Goal: Use online tool/utility: Use online tool/utility

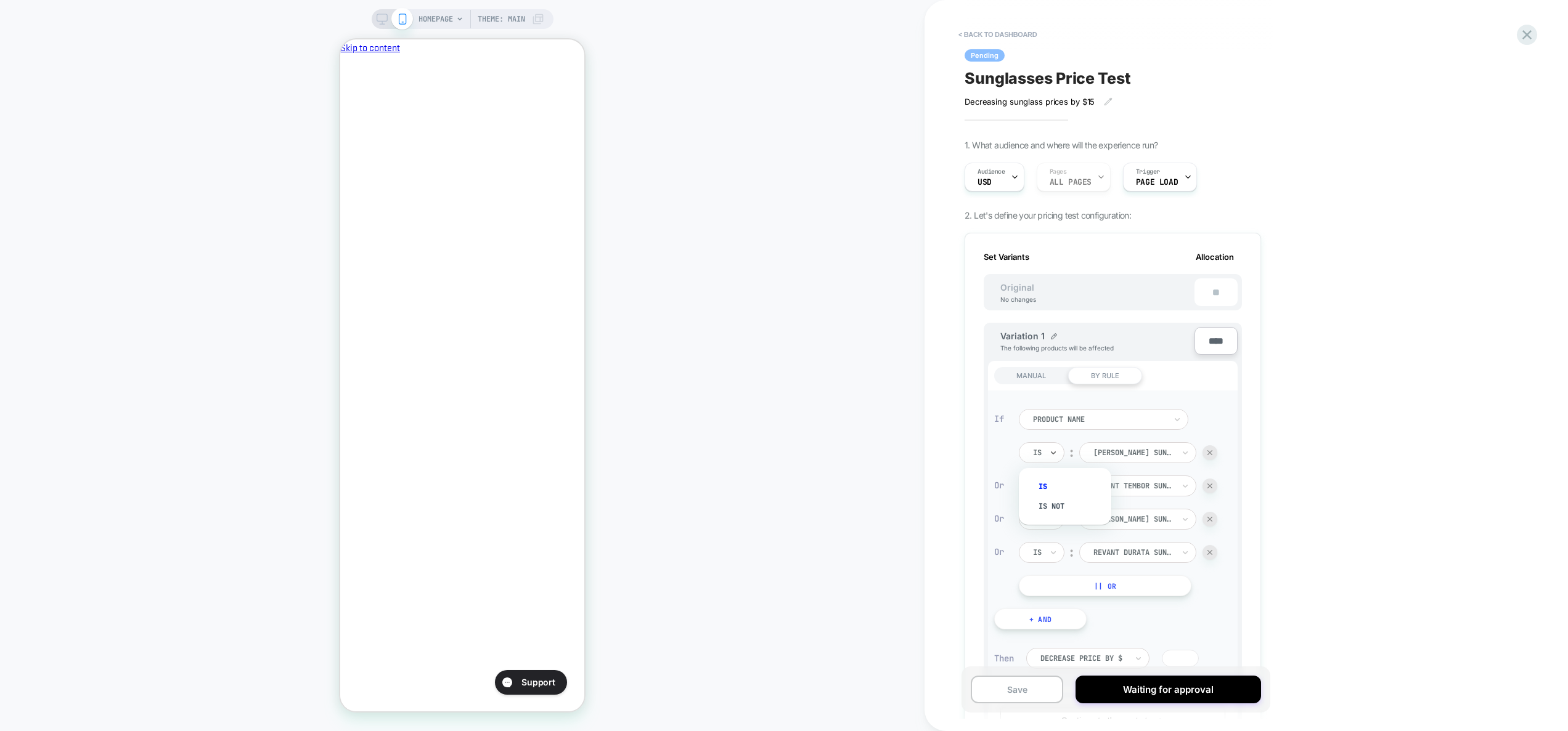
click at [1019, 450] on div "Is" at bounding box center [1041, 452] width 46 height 21
click at [1023, 450] on div "Is" at bounding box center [1041, 452] width 46 height 21
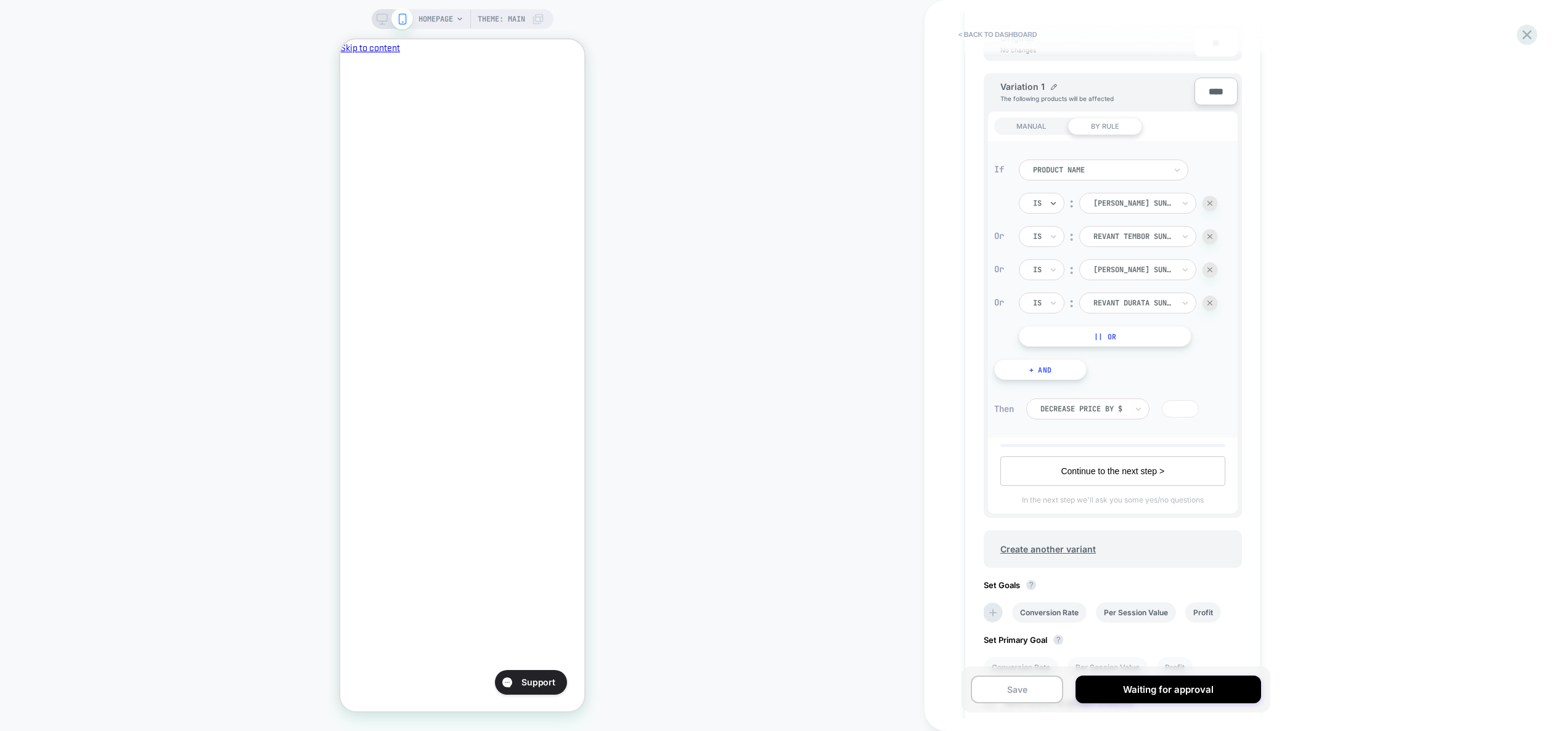
click at [1041, 130] on div "MANUAL" at bounding box center [1031, 126] width 74 height 17
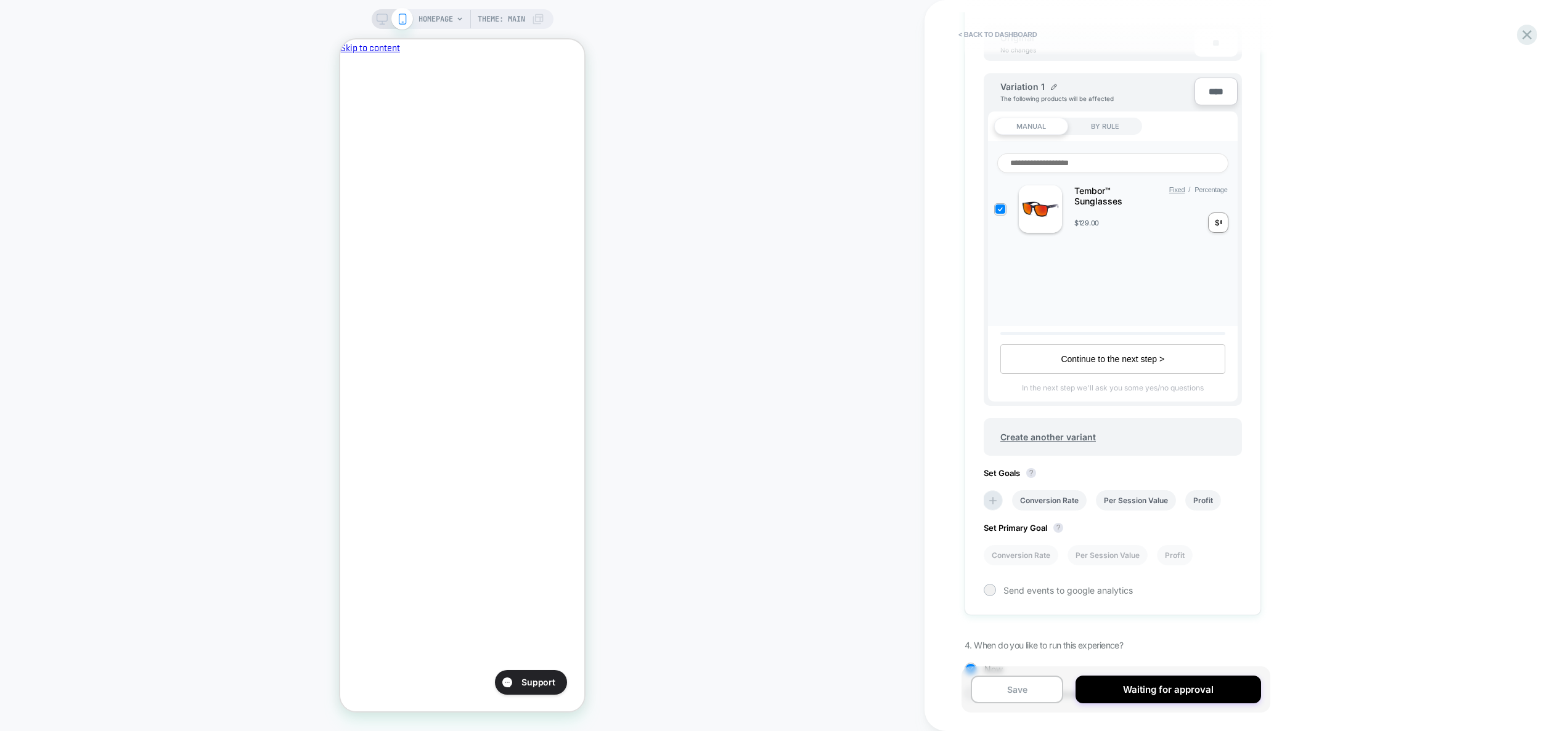
scroll to position [0, 212]
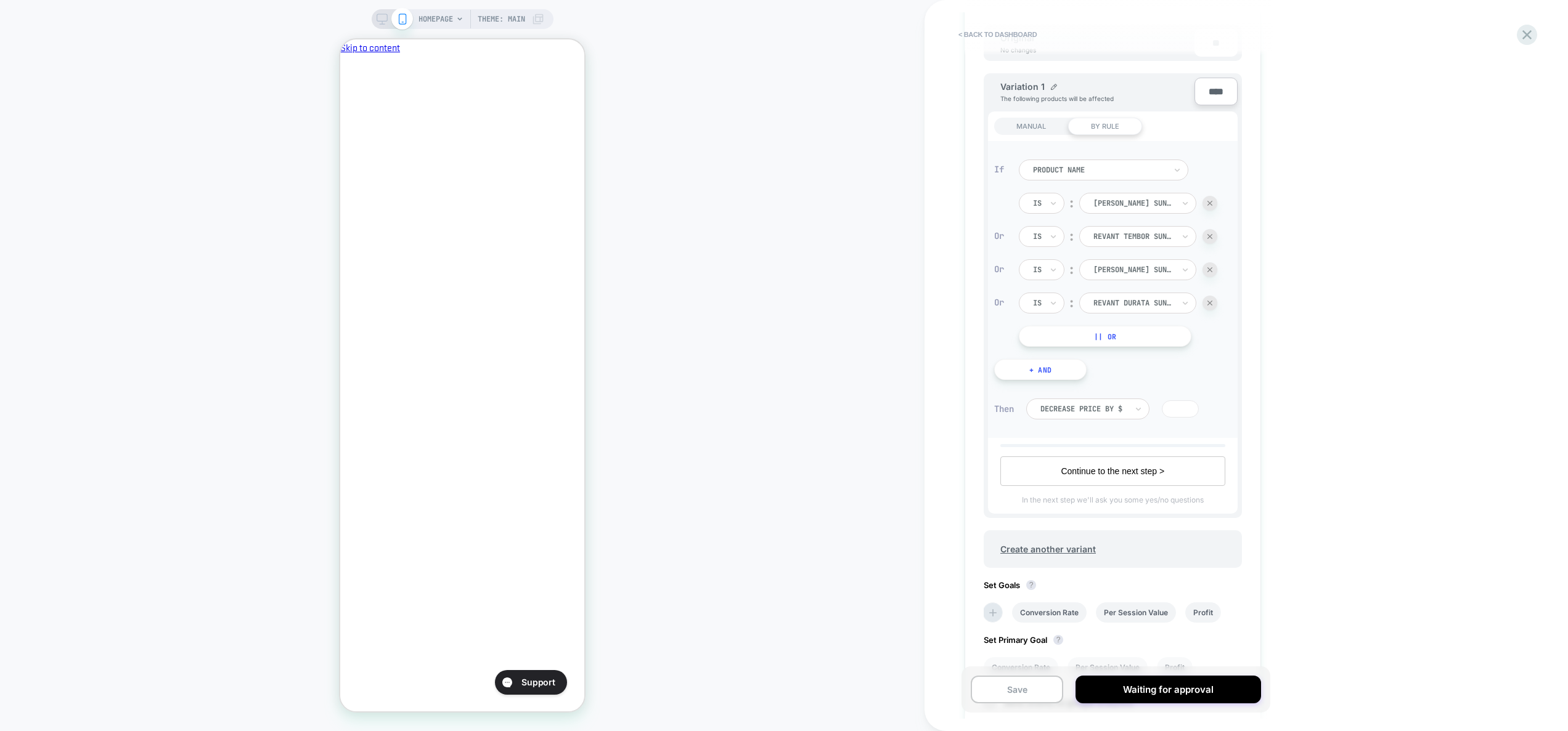
scroll to position [0, 0]
click at [1050, 122] on div "MANUAL" at bounding box center [1031, 126] width 74 height 17
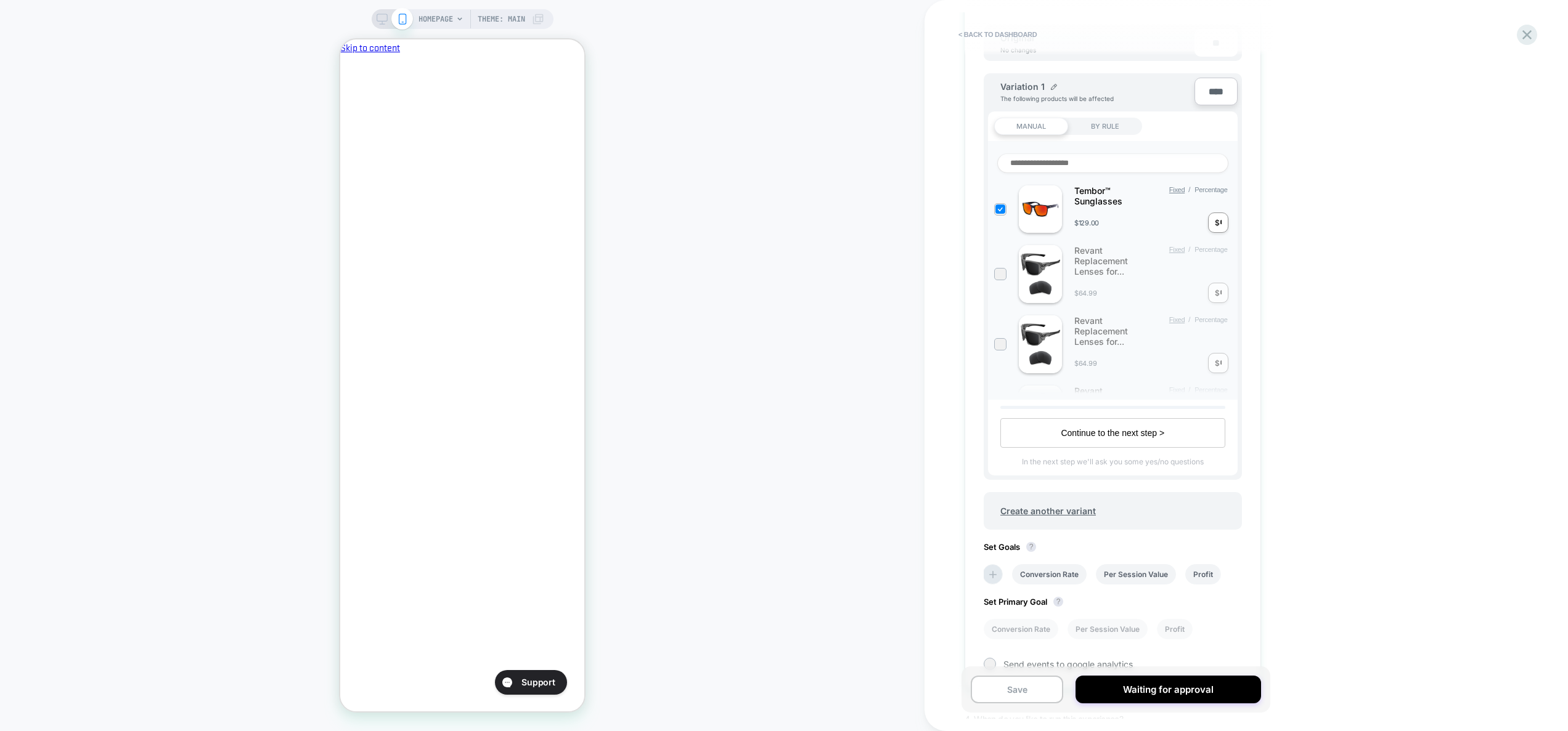
click at [443, 15] on span "HOMEPAGE" at bounding box center [435, 19] width 35 height 20
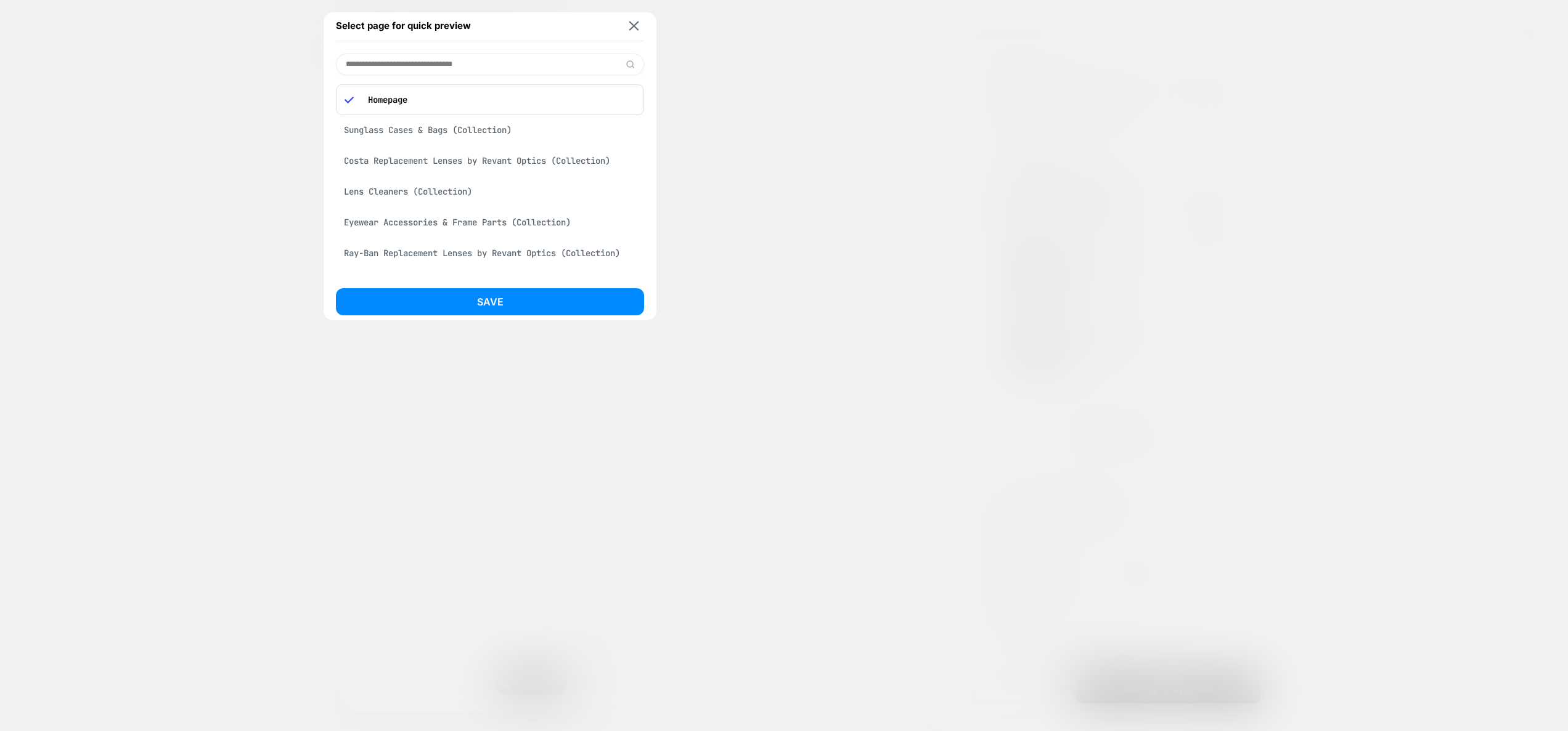
scroll to position [0, 212]
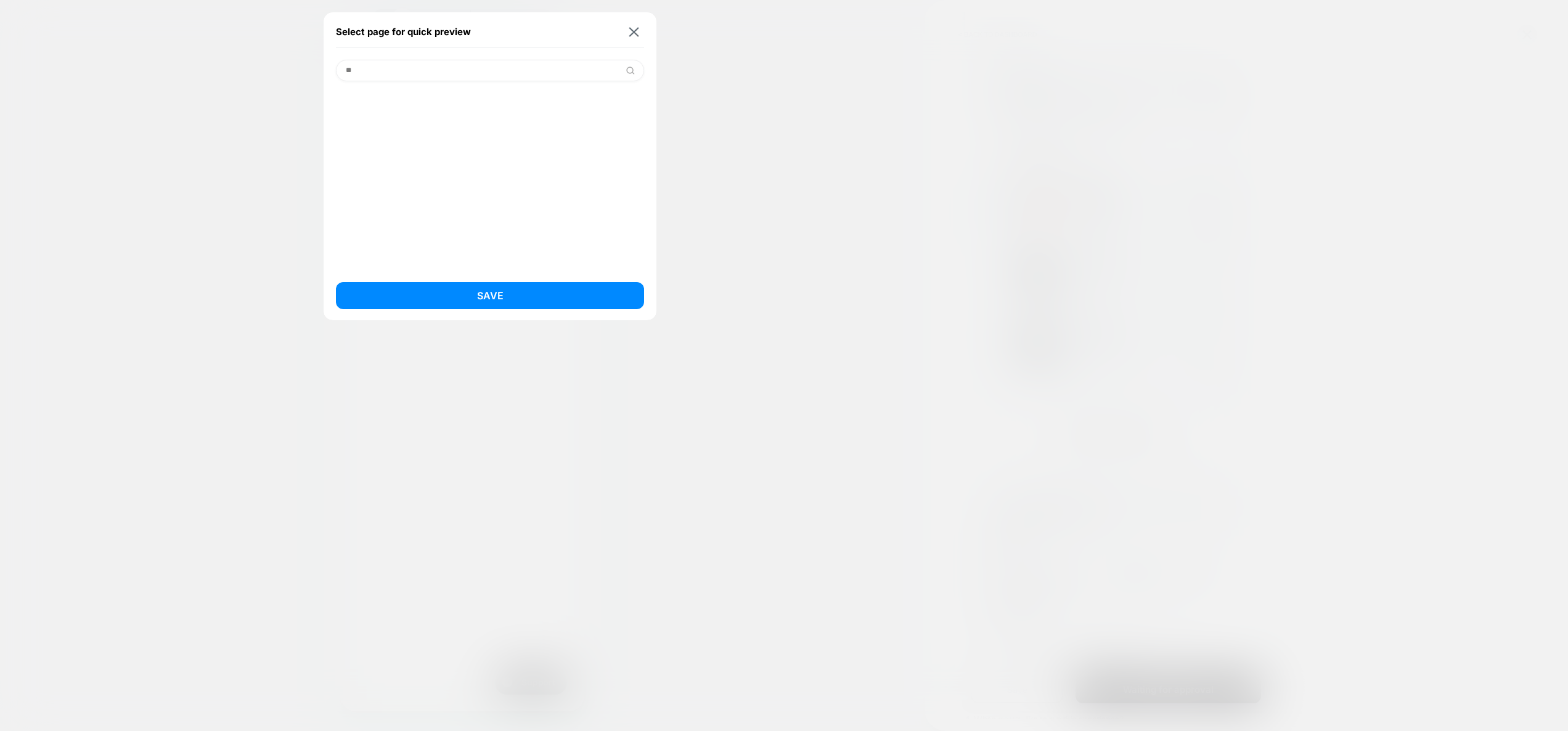
type input "*"
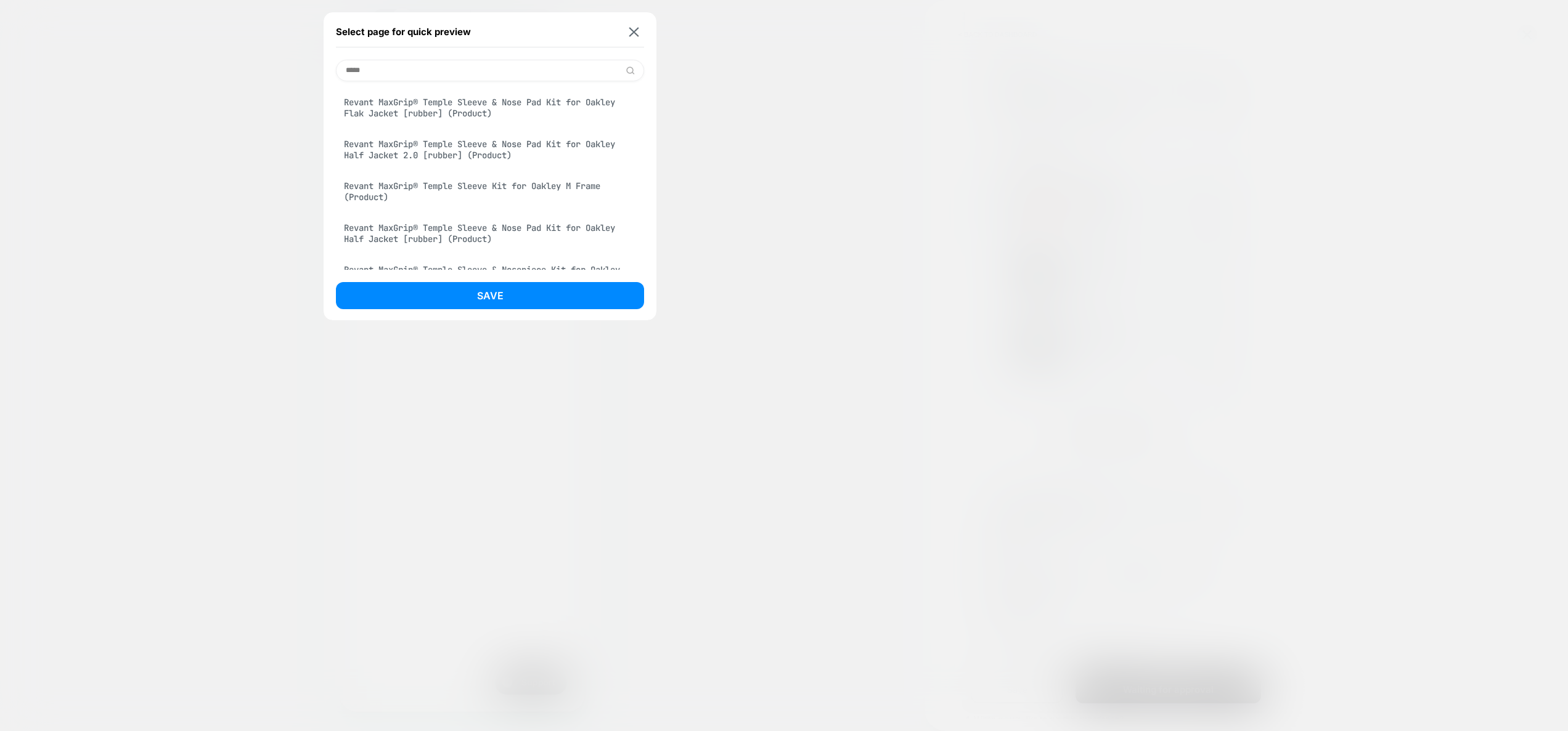
scroll to position [0, 0]
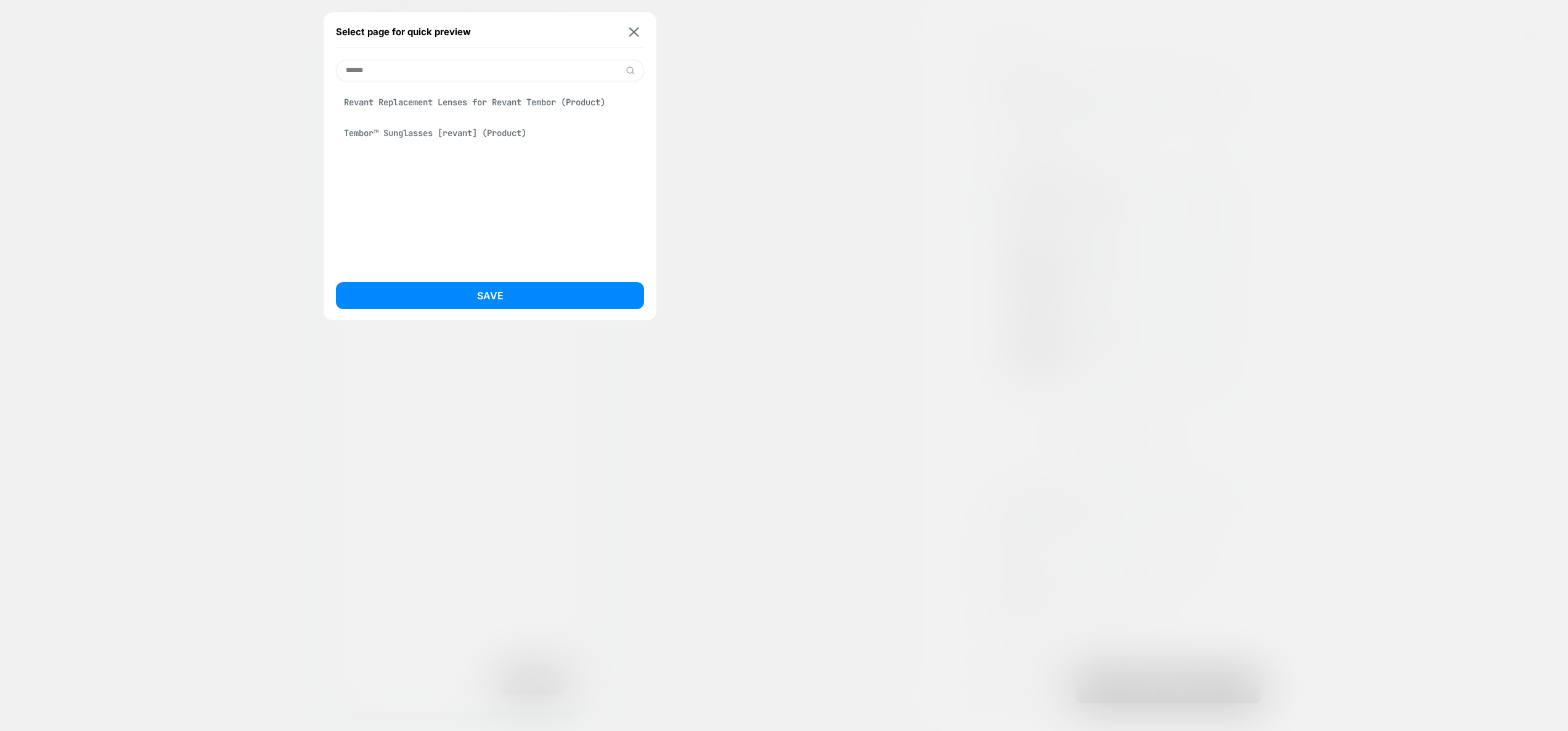
type input "******"
click at [496, 142] on div "Tembor™ Sunglasses [revant] (Product)" at bounding box center [490, 133] width 308 height 23
click at [520, 296] on button "Save" at bounding box center [490, 296] width 308 height 27
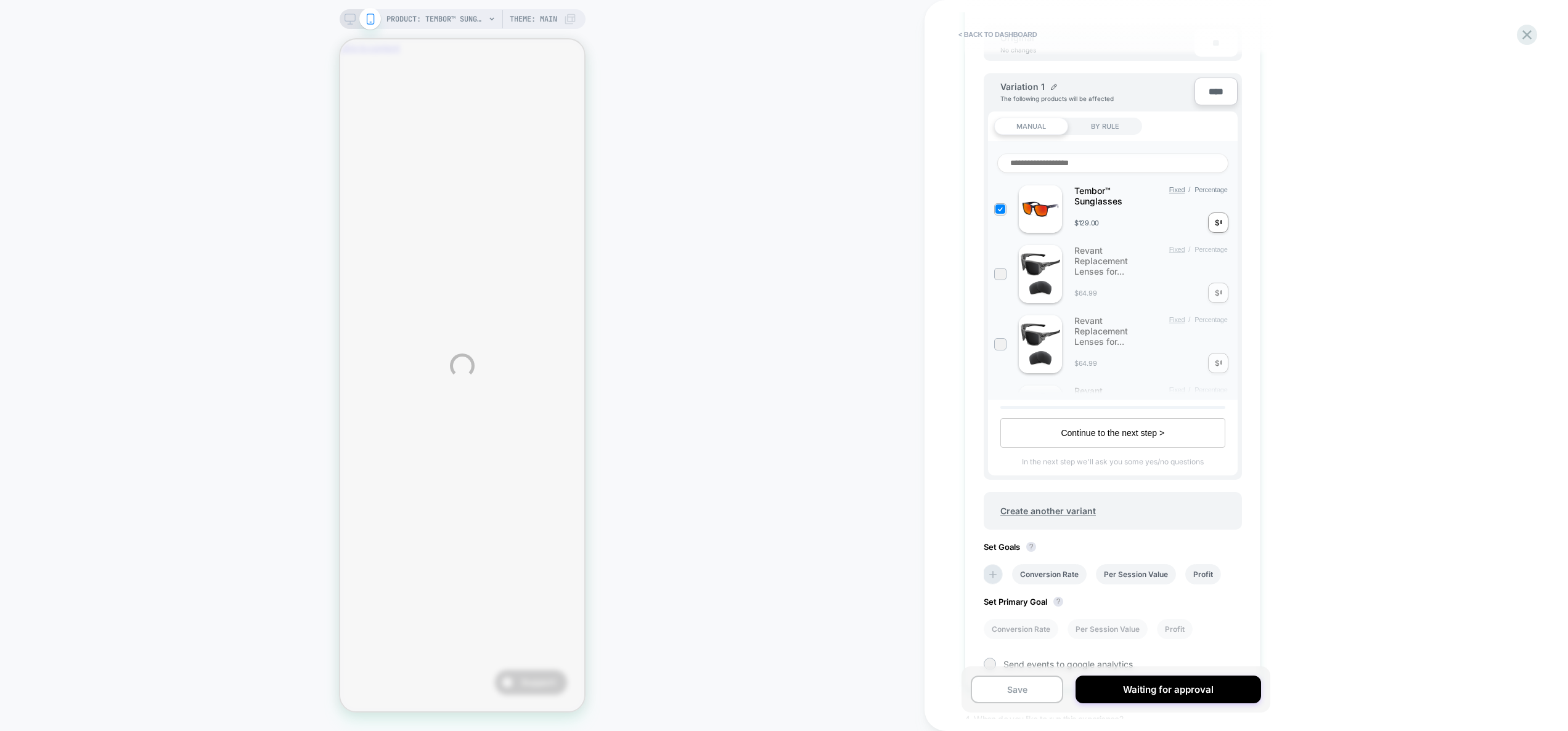
scroll to position [0, 212]
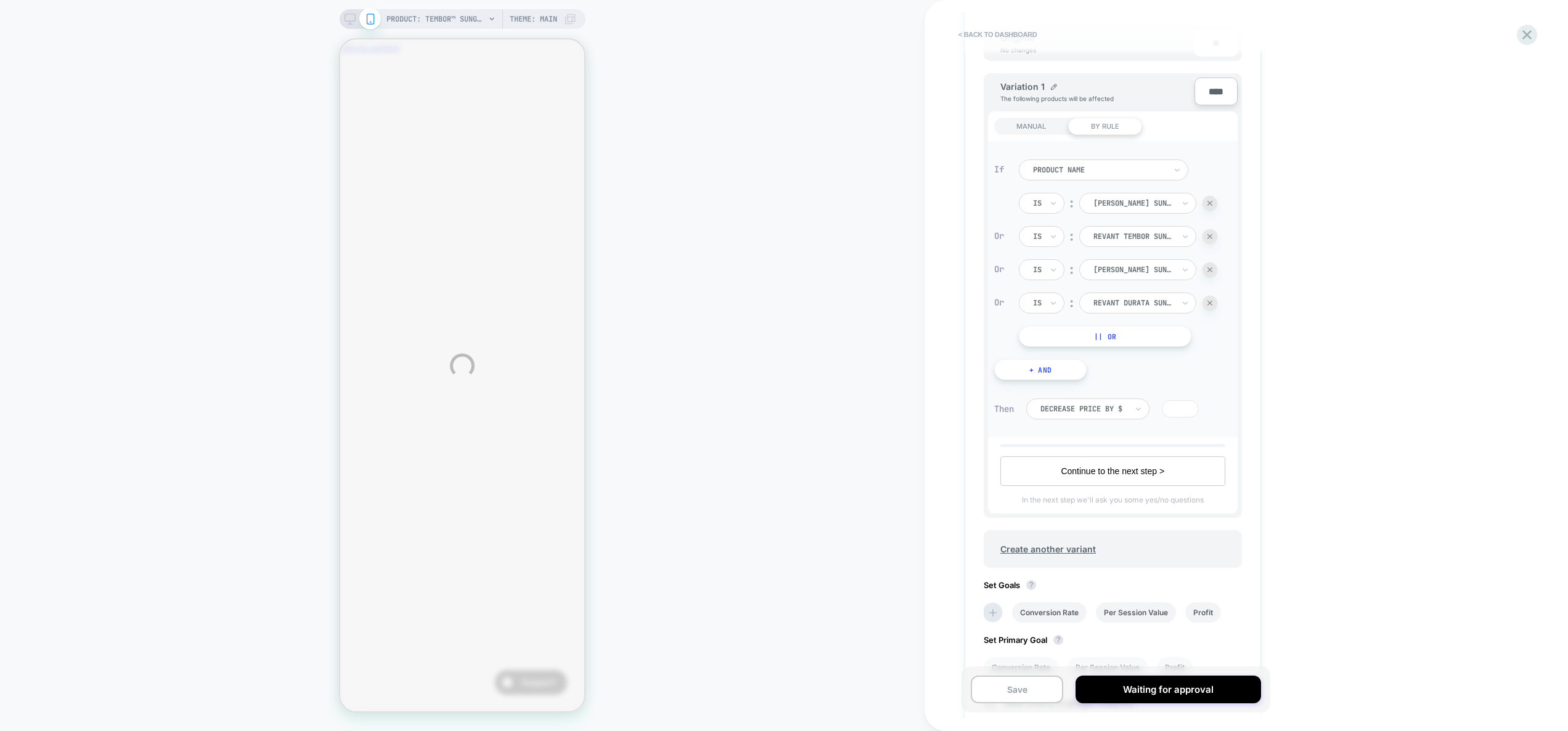
click at [1268, 164] on div "PRODUCT: Tembor™ Sunglasses [revant] PRODUCT: Tembor™ Sunglasses [revant] Theme…" at bounding box center [784, 366] width 1568 height 731
click at [1057, 133] on div "MANUAL" at bounding box center [1031, 126] width 74 height 17
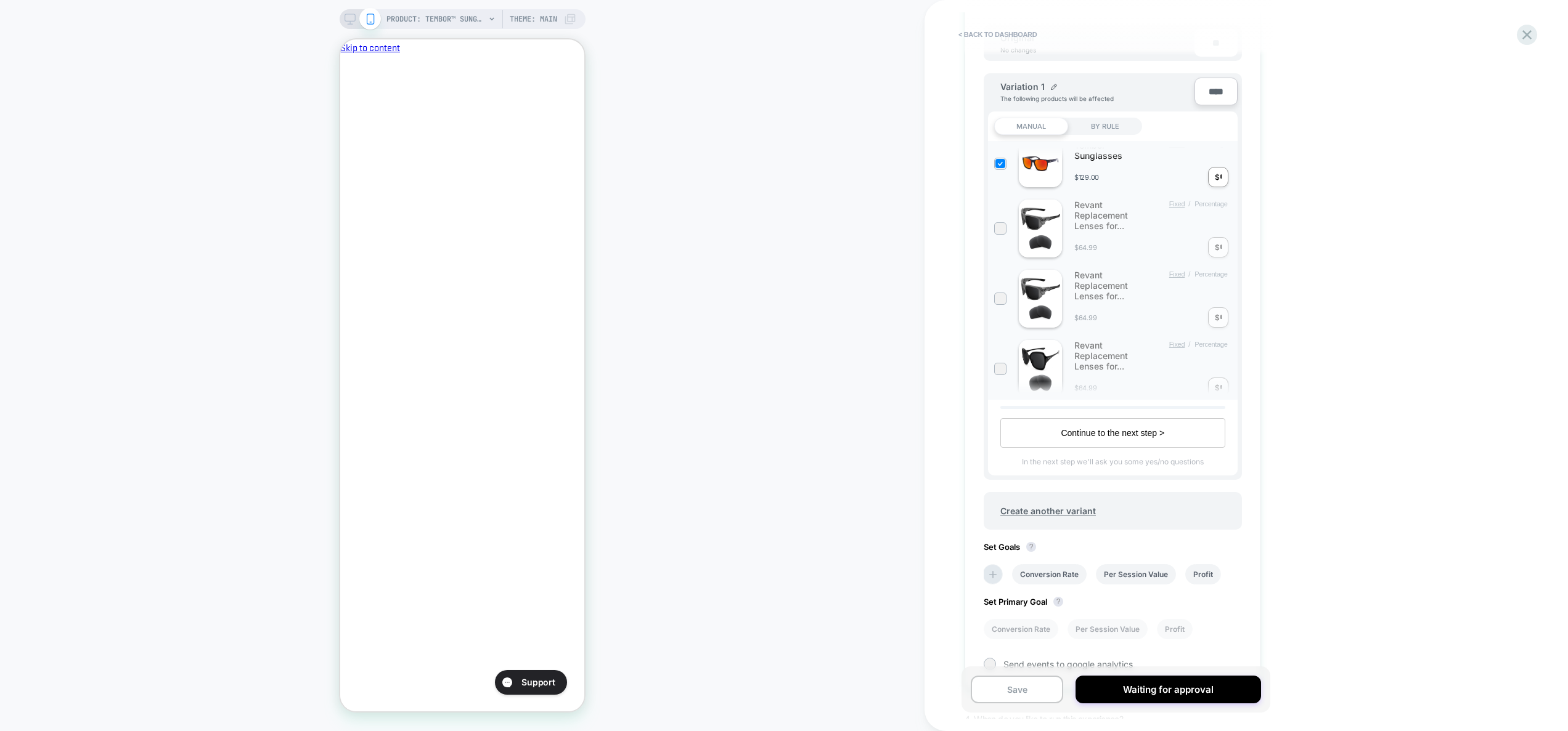
scroll to position [0, 0]
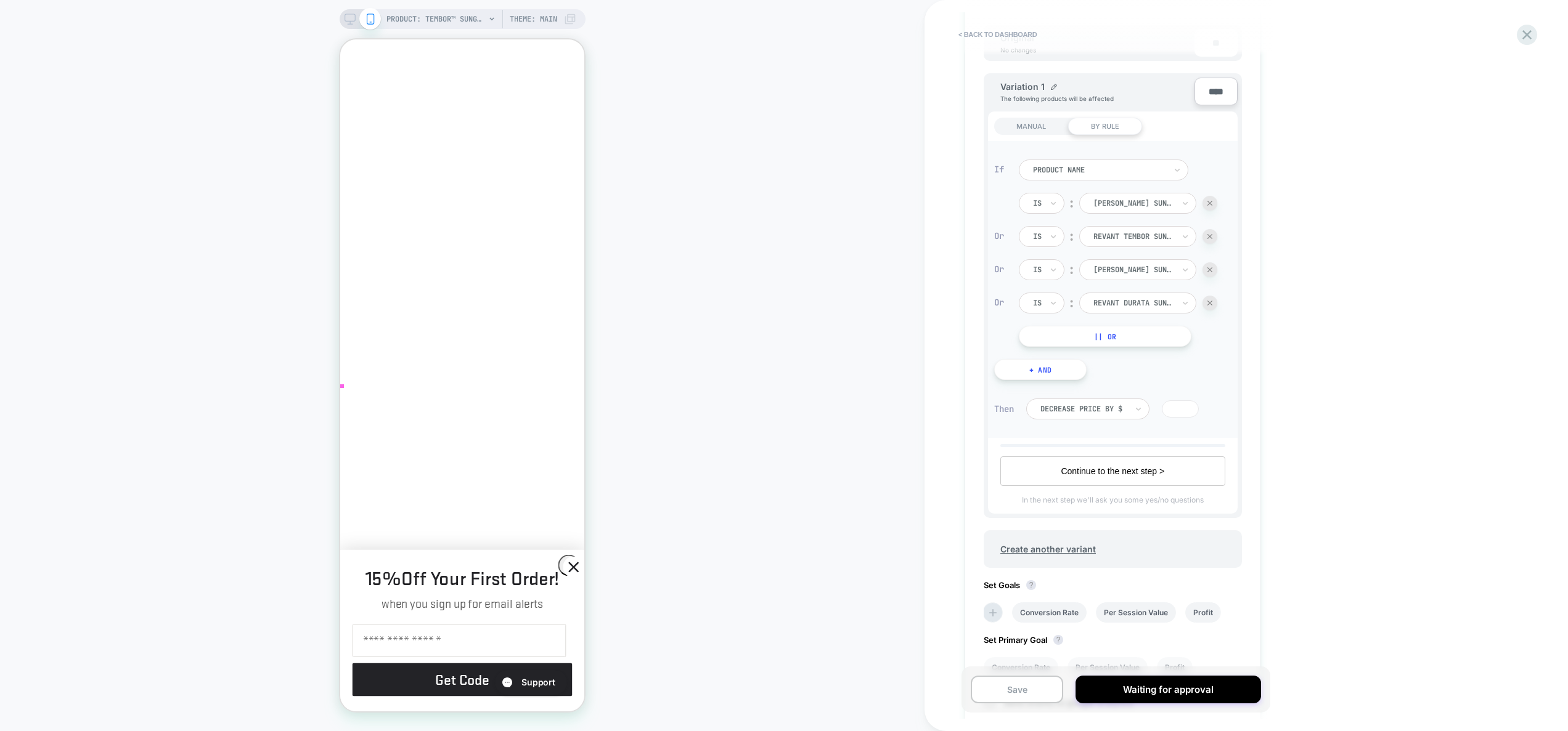
scroll to position [66, 0]
click at [571, 570] on circle "Close dialog" at bounding box center [573, 567] width 21 height 21
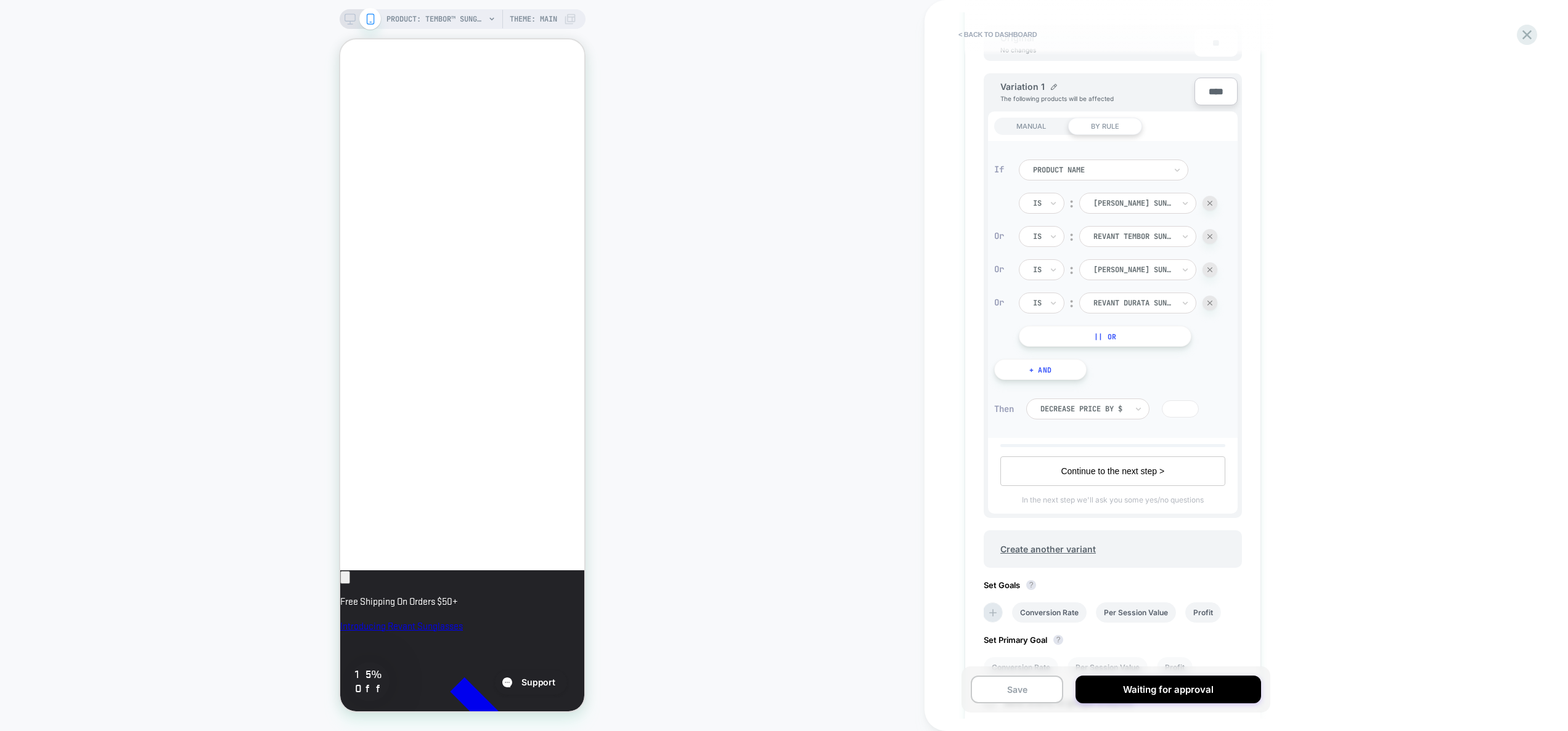
scroll to position [0, 0]
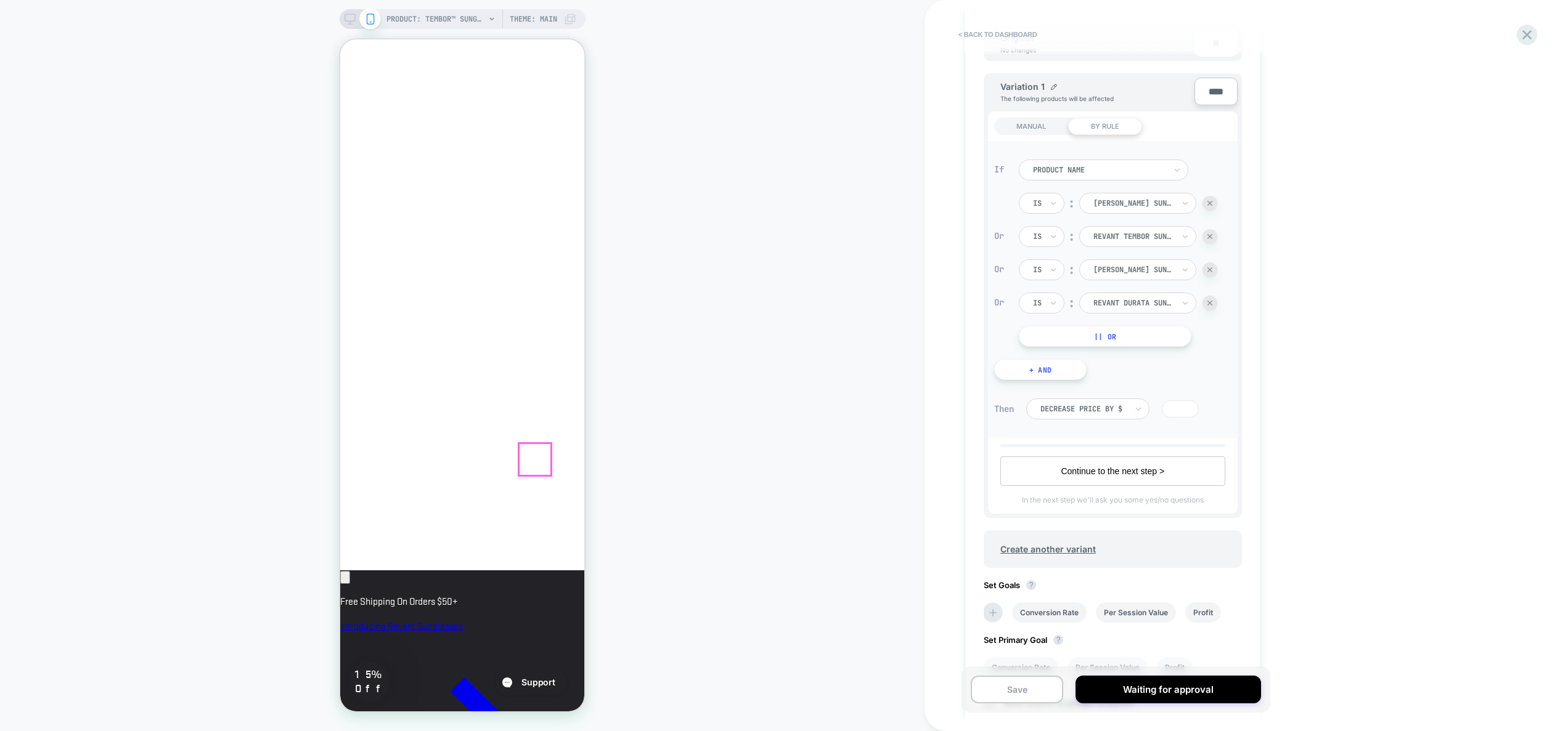
click at [1024, 123] on div "MANUAL" at bounding box center [1031, 126] width 74 height 17
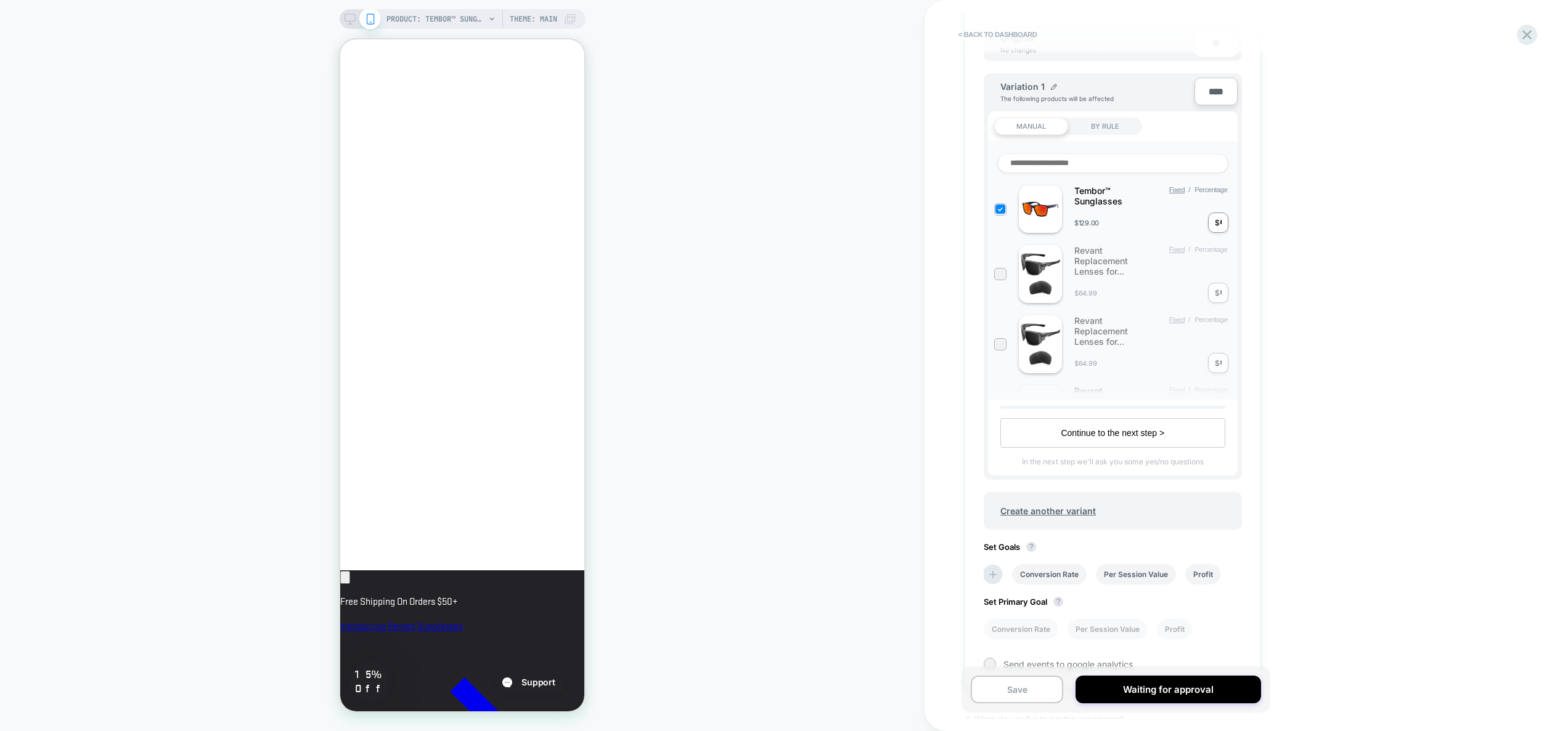
click at [1114, 126] on div "BY RULE" at bounding box center [1105, 126] width 74 height 17
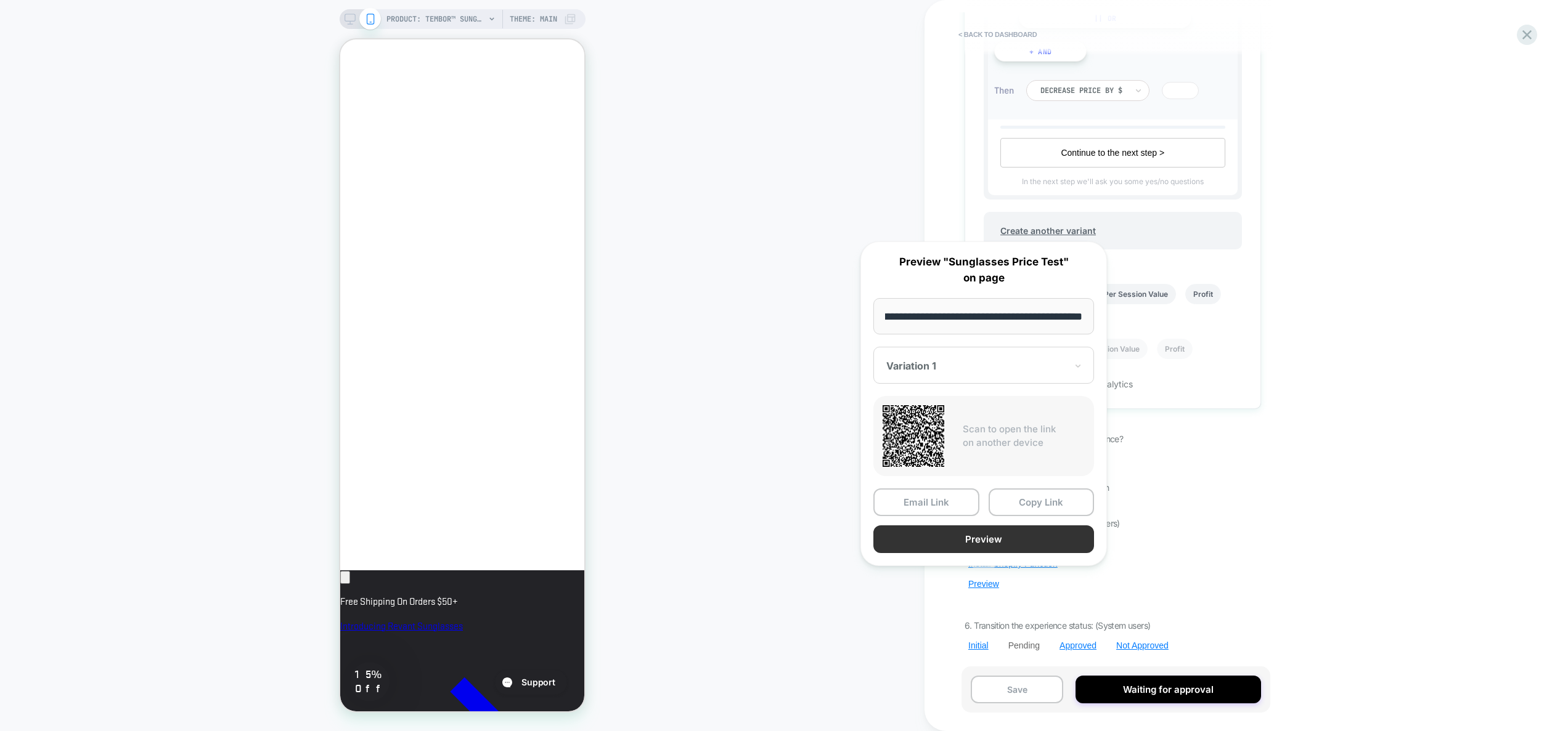
scroll to position [0, 0]
click at [992, 538] on button "Preview" at bounding box center [983, 539] width 221 height 28
click at [1275, 514] on div "< back to dashboard Pending Sunglasses Price Test Decreasing sunglass prices by…" at bounding box center [1195, 366] width 543 height 731
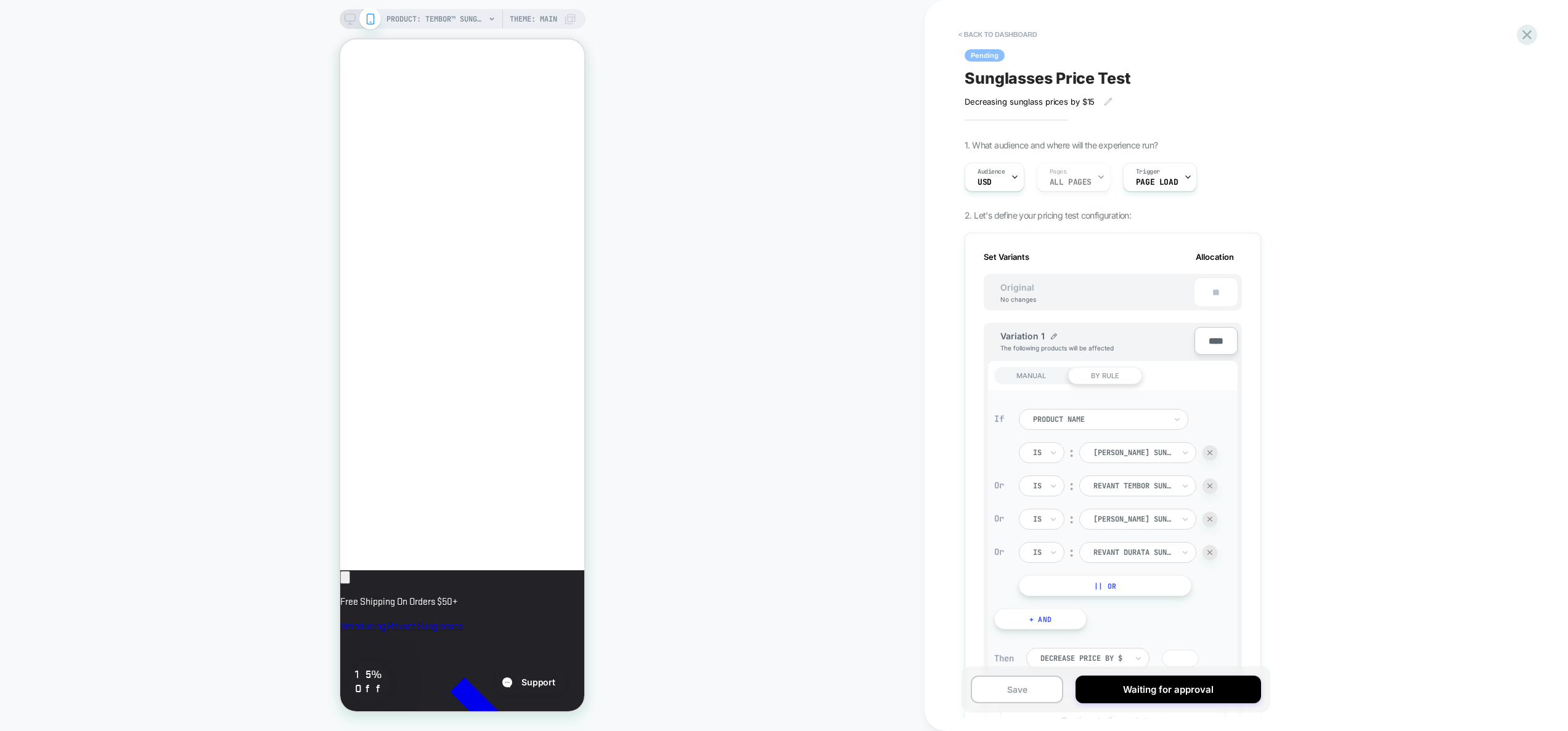
scroll to position [0, 212]
